Goal: Task Accomplishment & Management: Manage account settings

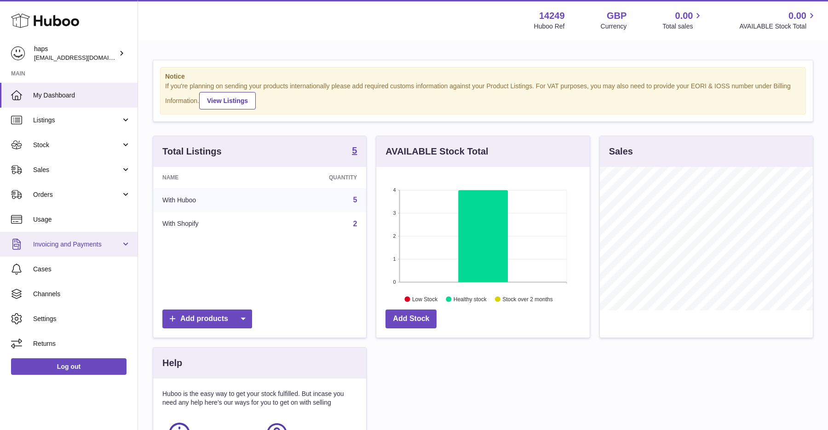
scroll to position [143, 213]
click at [80, 242] on span "Invoicing and Payments" at bounding box center [77, 244] width 88 height 9
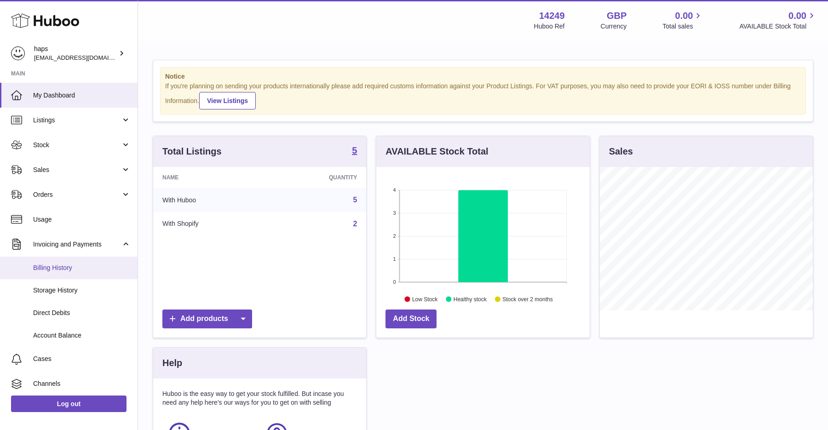
click at [66, 274] on link "Billing History" at bounding box center [68, 268] width 137 height 23
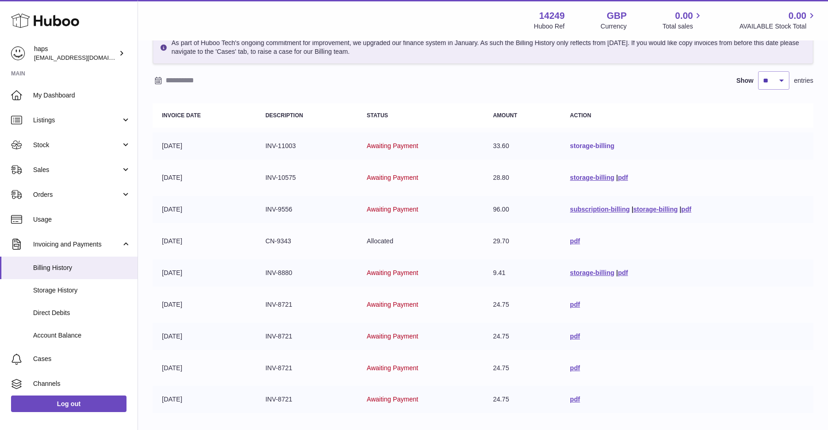
scroll to position [50, 0]
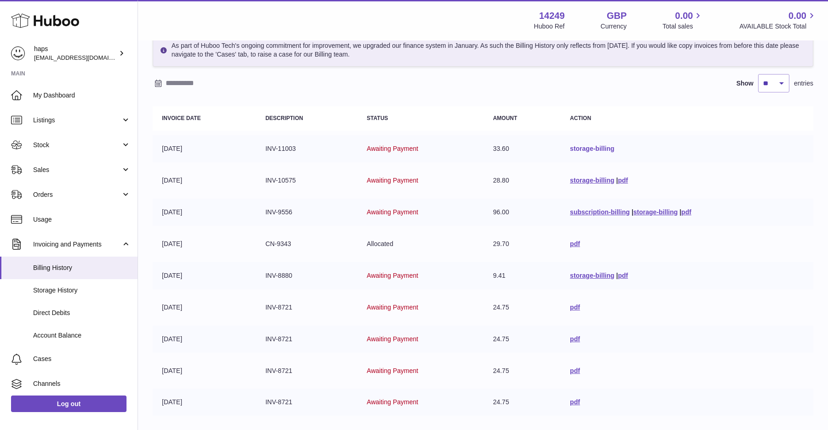
click at [589, 147] on link "storage-billing" at bounding box center [592, 148] width 44 height 7
click at [611, 183] on link "storage-billing" at bounding box center [592, 180] width 44 height 7
click at [452, 228] on table "Invoice Date Description Status Amount Action [DATE] INV-11003 Awaiting Payment…" at bounding box center [483, 261] width 660 height 319
click at [517, 208] on td "96.00" at bounding box center [522, 212] width 77 height 27
click at [269, 173] on td "INV-10575" at bounding box center [306, 180] width 101 height 27
